Goal: Navigation & Orientation: Go to known website

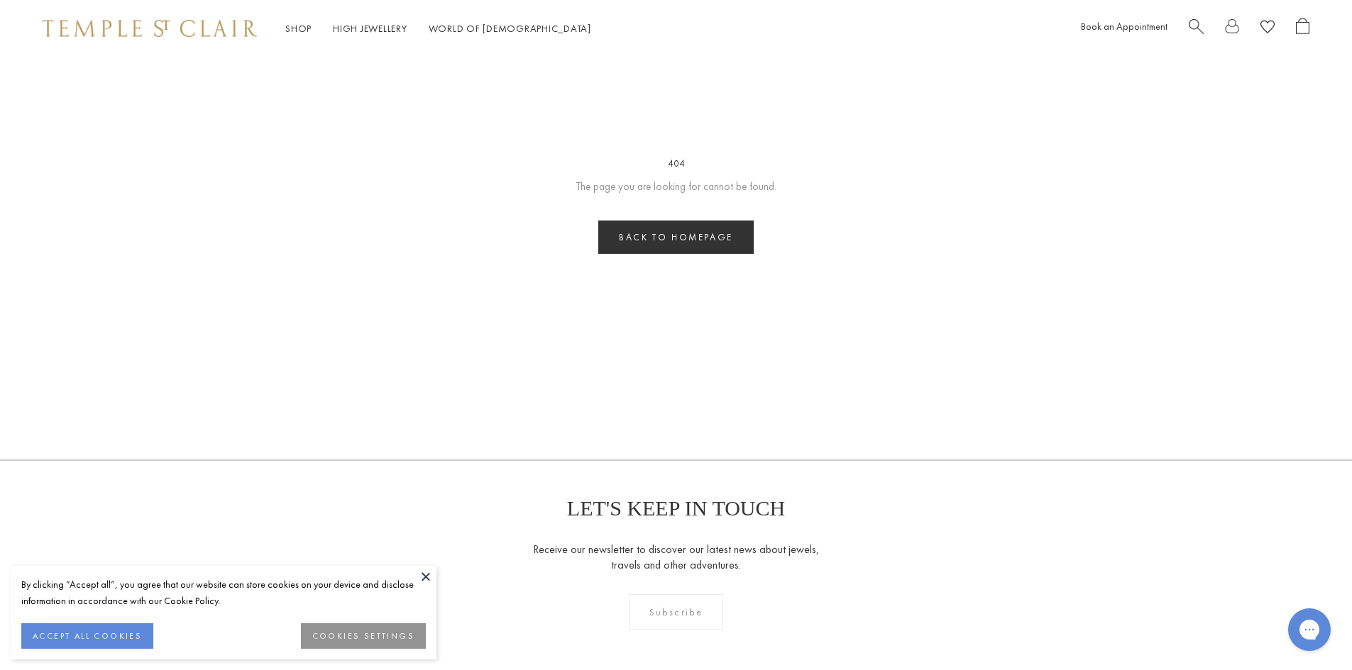
click at [752, 238] on link "Back to homepage" at bounding box center [675, 237] width 155 height 33
